Goal: Task Accomplishment & Management: Use online tool/utility

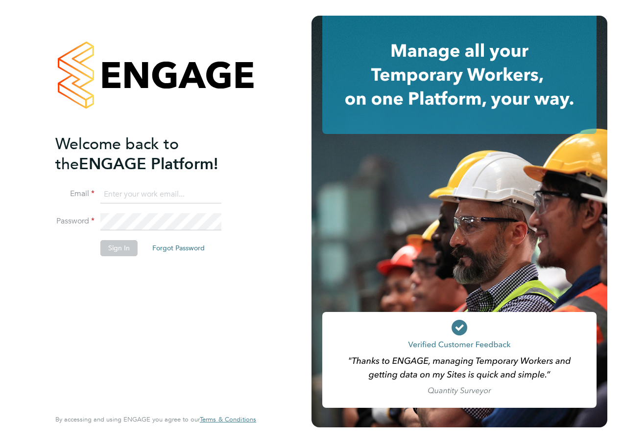
click at [185, 196] on input at bounding box center [160, 195] width 121 height 18
type input "reiss.jeffery@hays.com"
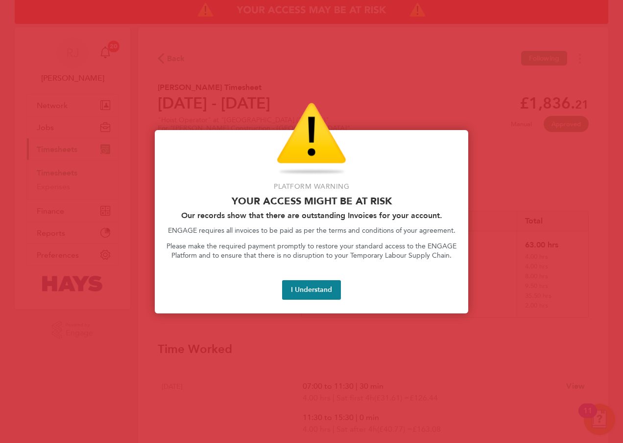
click at [324, 290] on button "I Understand" at bounding box center [311, 290] width 59 height 20
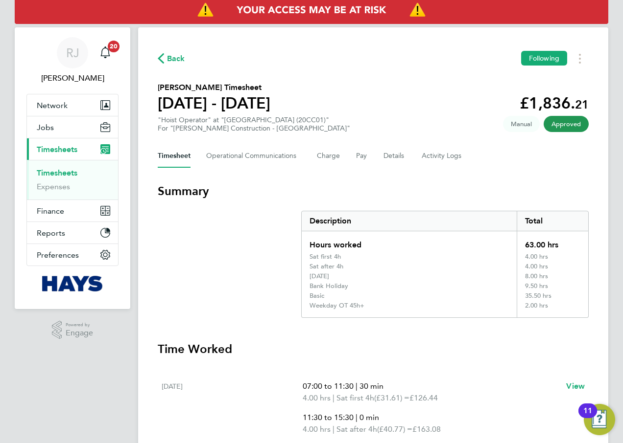
click at [41, 170] on link "Timesheets" at bounding box center [57, 172] width 41 height 9
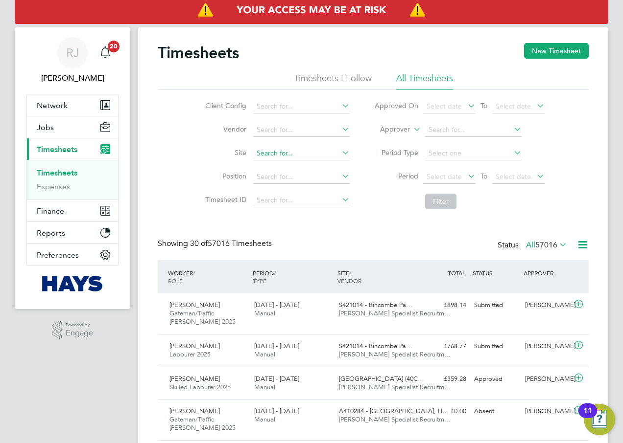
click at [278, 154] on input at bounding box center [301, 154] width 96 height 14
click at [300, 168] on li "Orbis ton Community Hub (20Z021)" at bounding box center [311, 166] width 118 height 13
type input "Orbiston Community Hub (20Z021)"
click at [436, 193] on li "Filter" at bounding box center [459, 201] width 195 height 25
click at [434, 204] on button "Filter" at bounding box center [440, 202] width 31 height 16
